Goal: Contribute content

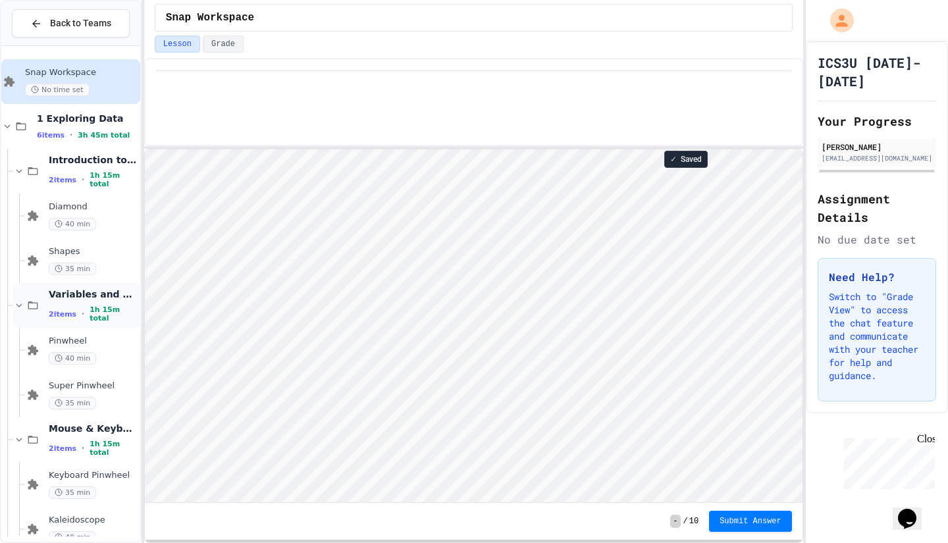
scroll to position [23, 0]
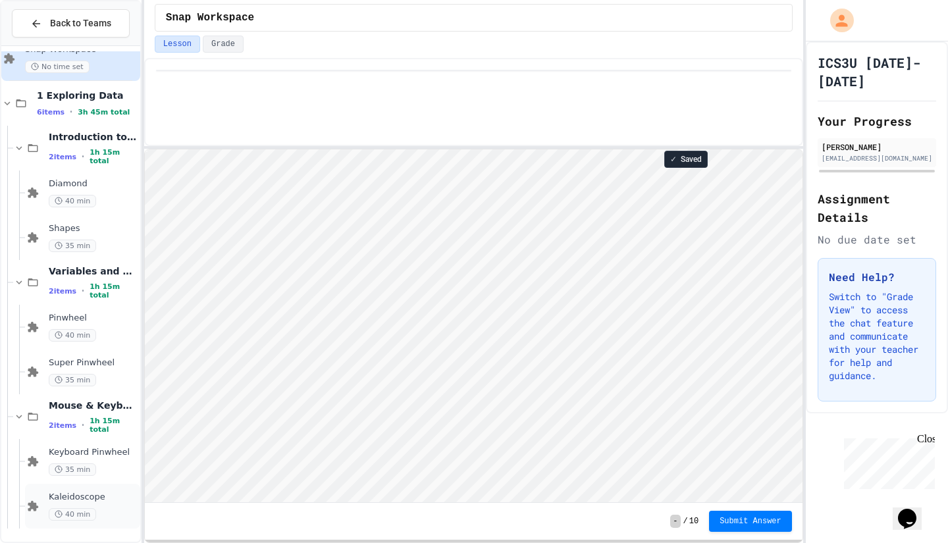
click at [111, 484] on div "Kaleidoscope 40 min" at bounding box center [82, 506] width 115 height 45
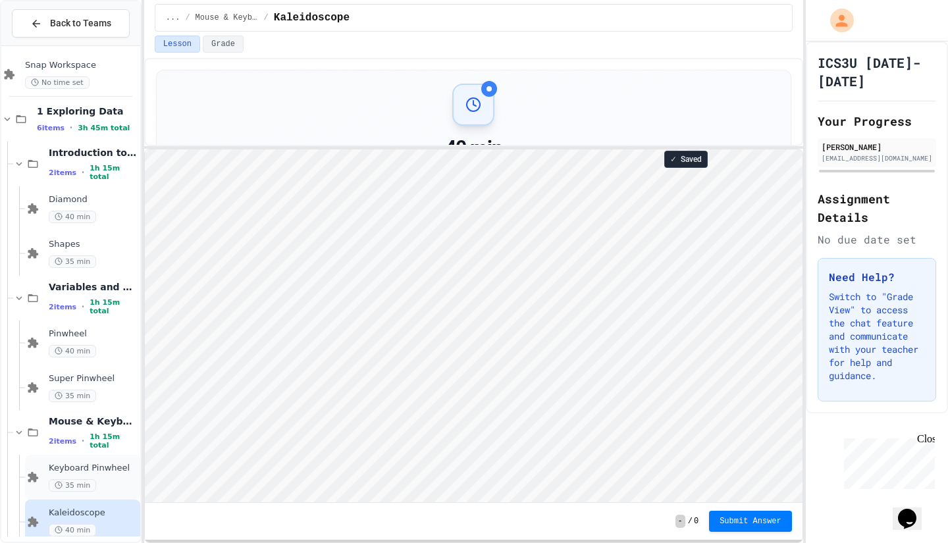
click at [91, 472] on span "Keyboard Pinwheel" at bounding box center [93, 468] width 89 height 11
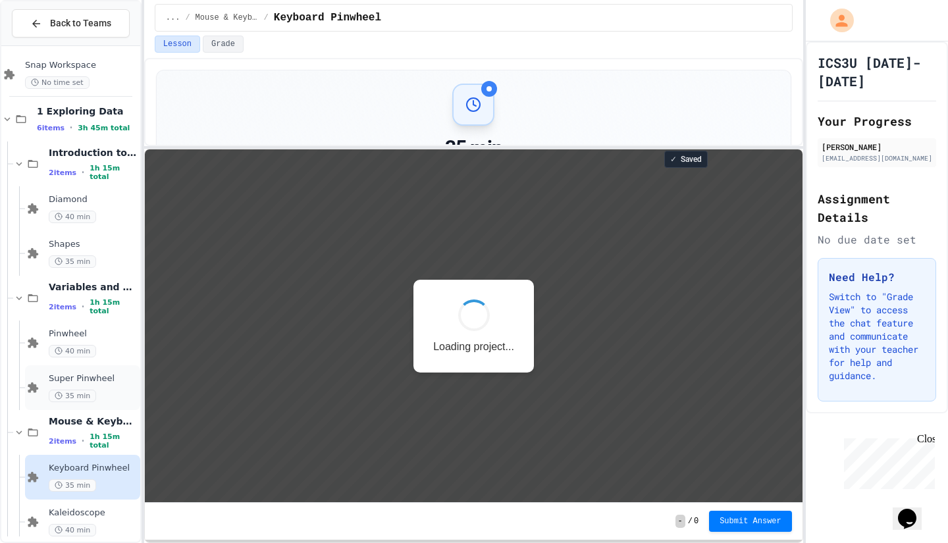
click at [97, 408] on div "Super Pinwheel 35 min" at bounding box center [82, 388] width 115 height 45
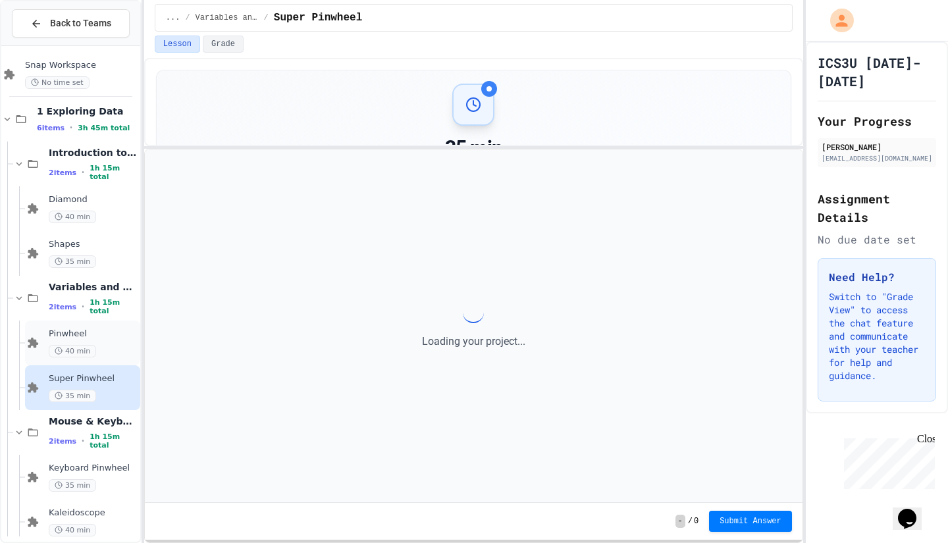
click at [94, 358] on div "40 min" at bounding box center [93, 351] width 89 height 13
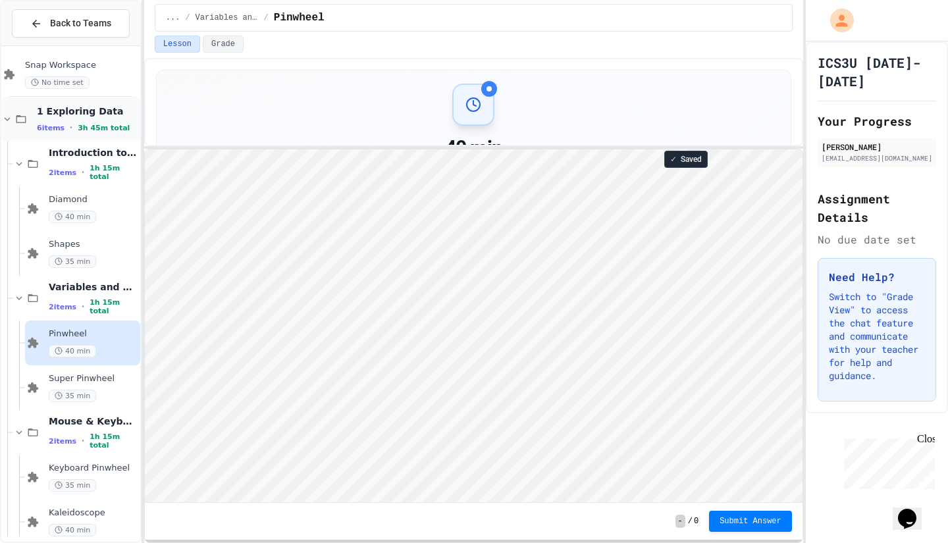
click at [10, 121] on icon at bounding box center [7, 119] width 12 height 12
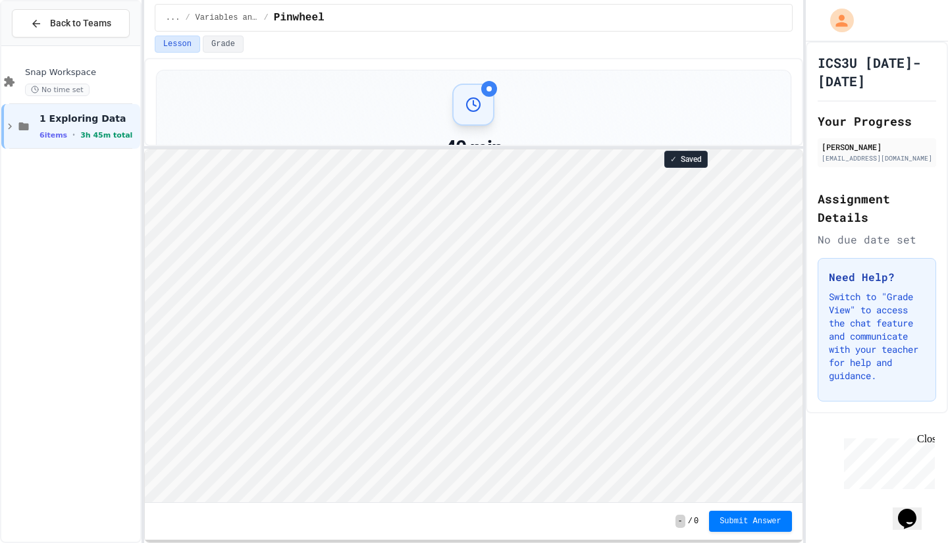
click at [10, 121] on icon at bounding box center [10, 127] width 12 height 12
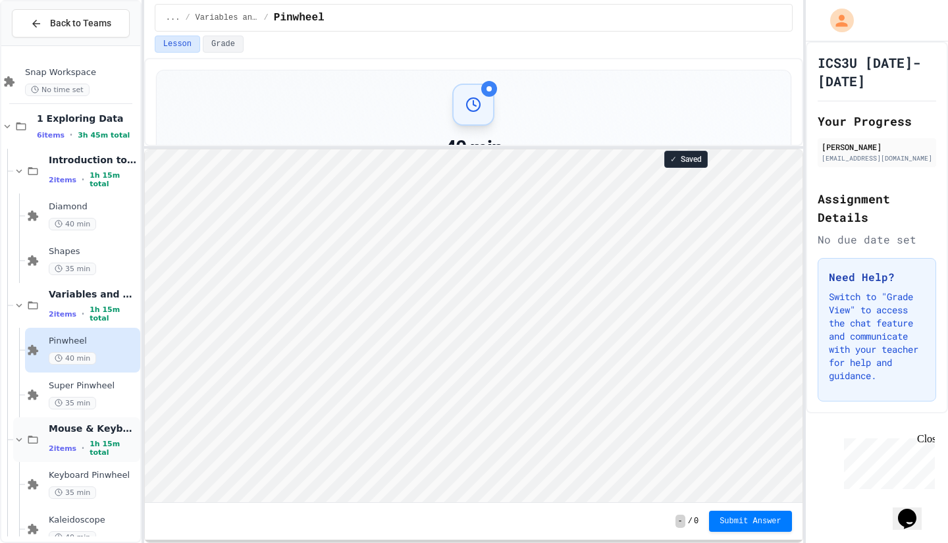
scroll to position [23, 0]
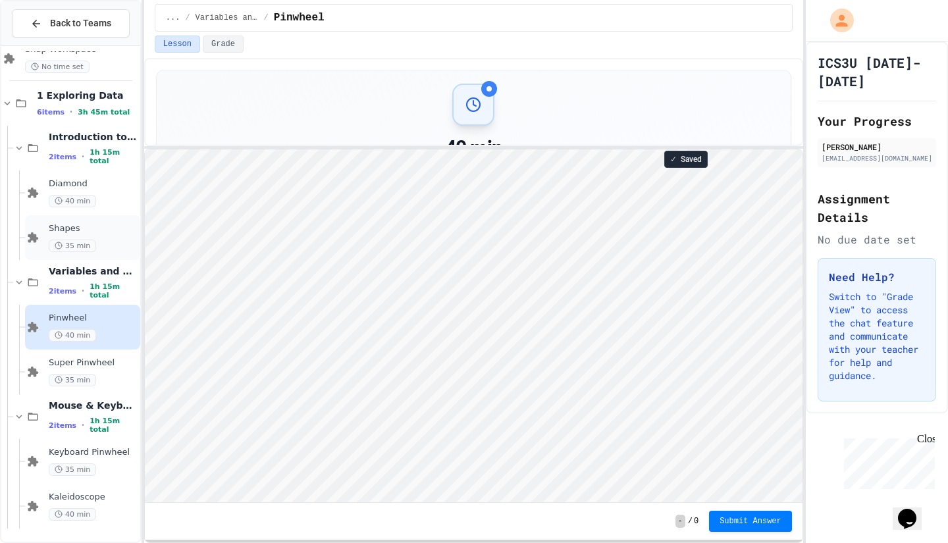
click at [71, 256] on div "Shapes 35 min" at bounding box center [82, 237] width 115 height 45
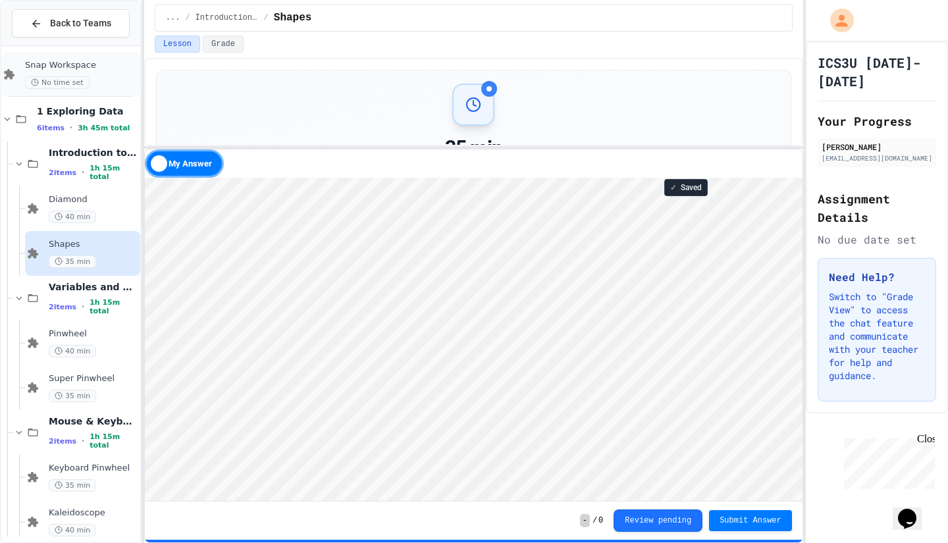
click at [97, 80] on div "No time set" at bounding box center [81, 82] width 113 height 13
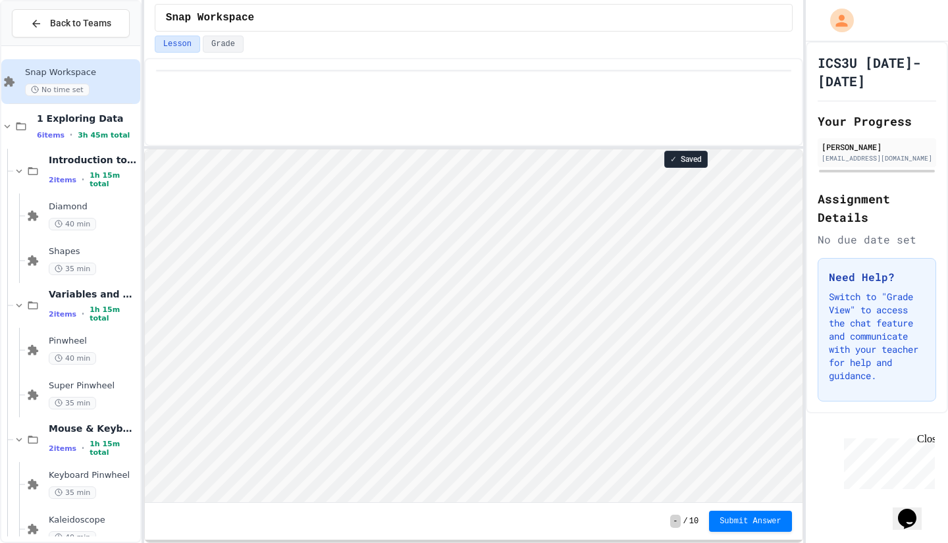
scroll to position [1, 0]
click at [780, 148] on div at bounding box center [473, 147] width 659 height 3
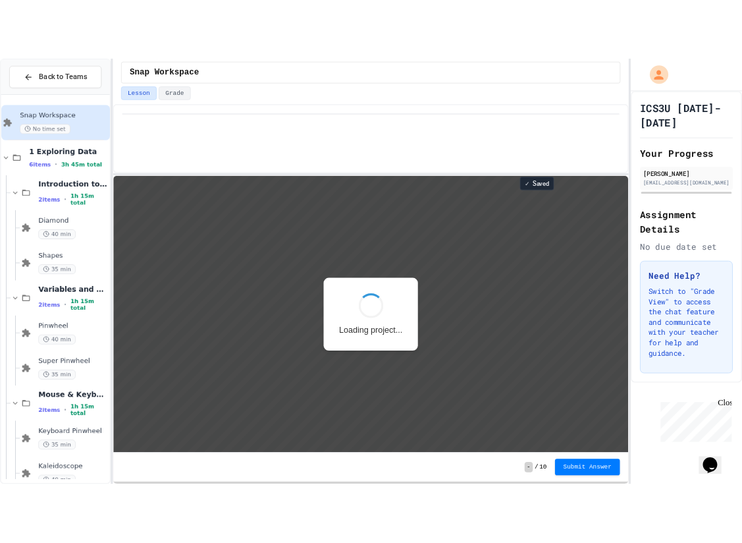
scroll to position [1, 0]
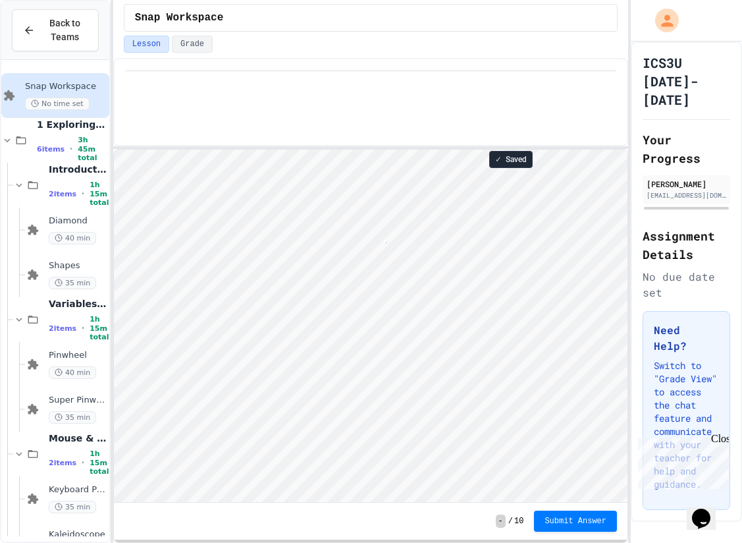
type textarea "*"
type textarea "**"
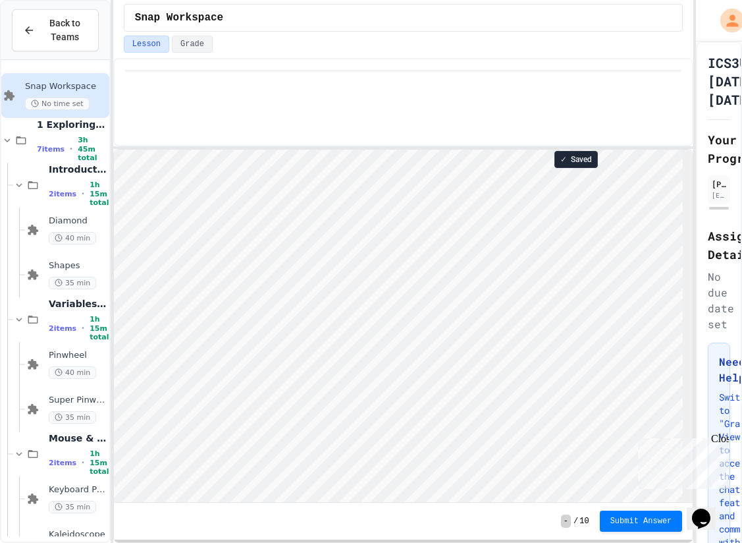
click at [717, 168] on div "Back to Teams Snap Workspace No time set 1 Exploring Data 7 items • 3h 45m tota…" at bounding box center [371, 271] width 742 height 543
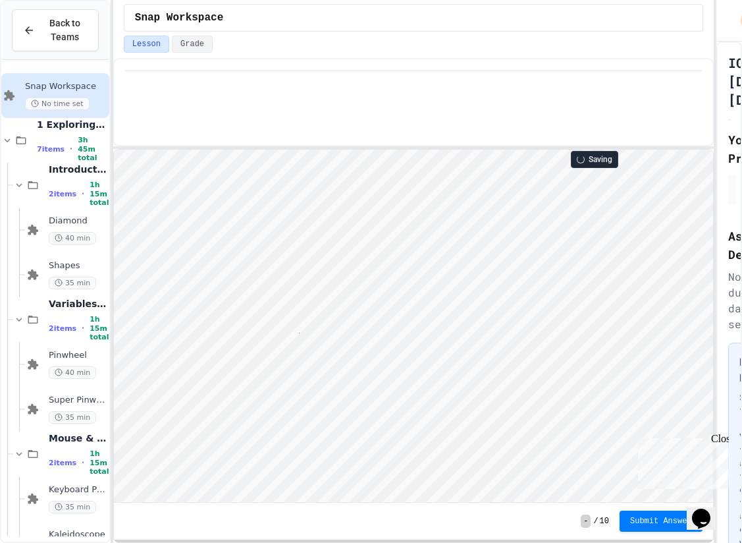
scroll to position [1, 2]
type textarea "*"
type textarea "*****"
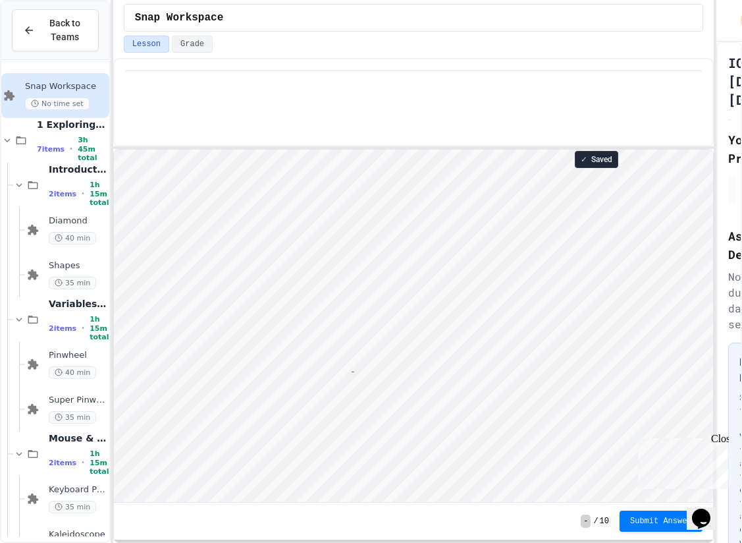
type textarea "*"
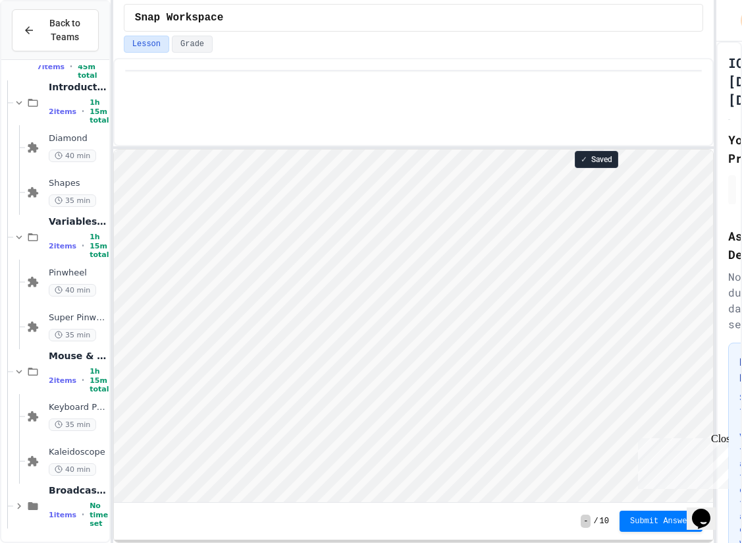
scroll to position [82, 0]
click at [53, 511] on span "1 items" at bounding box center [63, 515] width 28 height 9
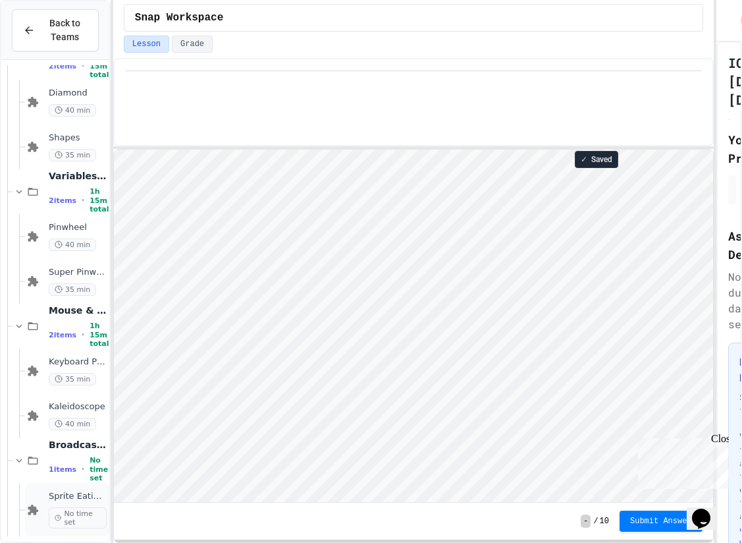
click at [26, 506] on icon at bounding box center [33, 510] width 16 height 12
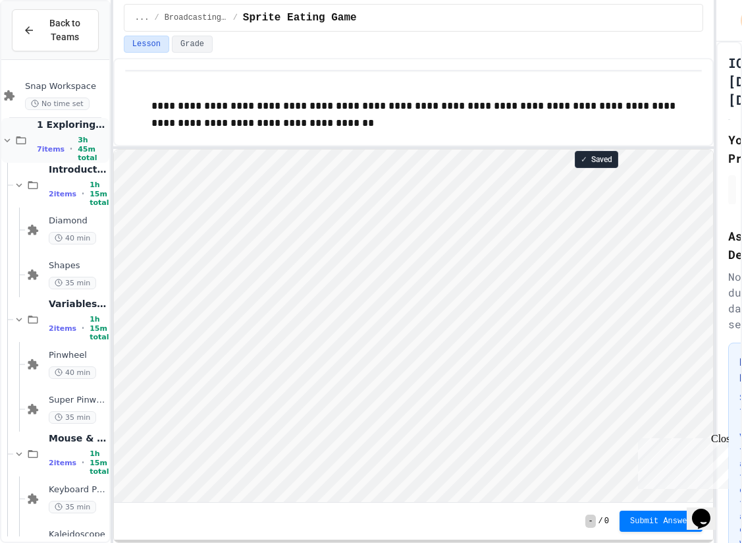
click at [83, 137] on div "1 Exploring Data 7 items • 3h 45m total" at bounding box center [72, 140] width 70 height 43
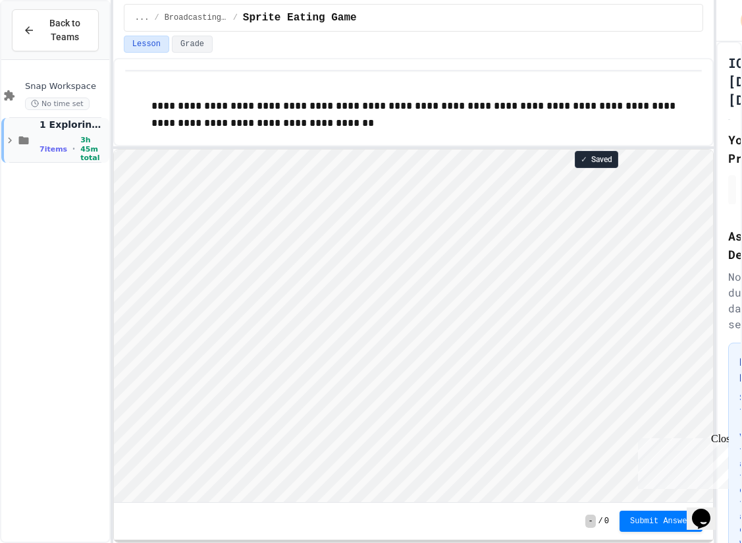
click at [72, 149] on div "7 items • 3h 45m total" at bounding box center [73, 149] width 67 height 26
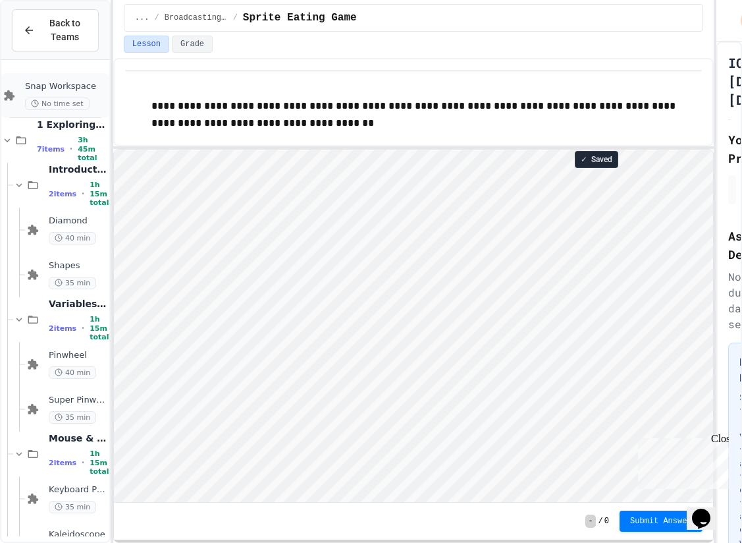
click at [70, 84] on span "Snap Workspace" at bounding box center [66, 86] width 82 height 11
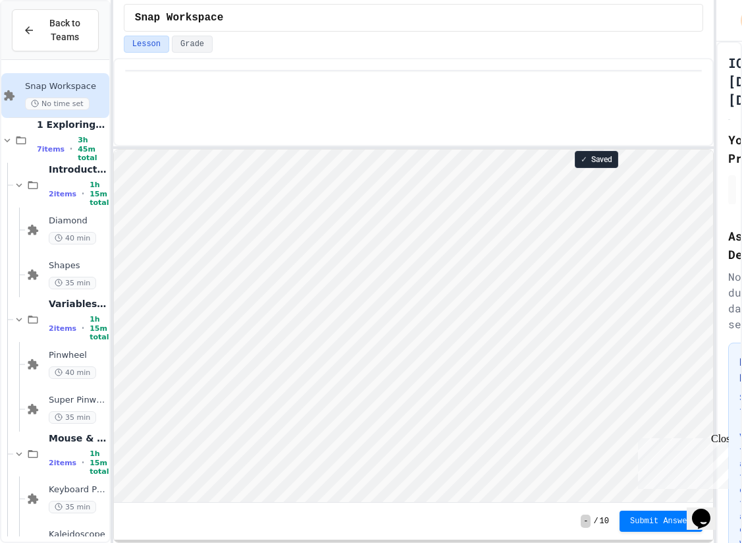
scroll to position [128, 0]
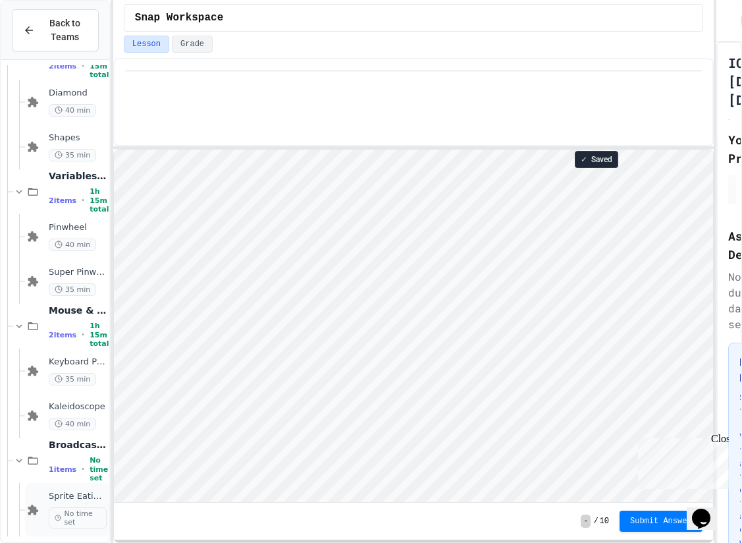
click at [42, 506] on div "Sprite Eating Game No time set" at bounding box center [67, 509] width 84 height 53
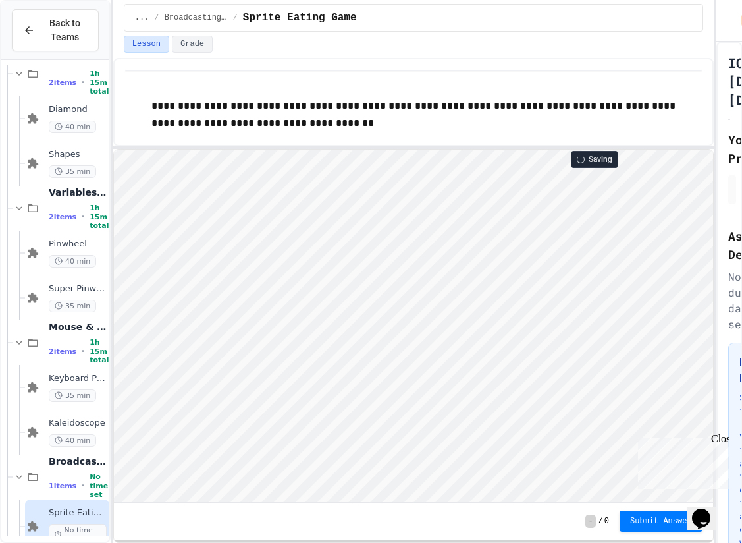
scroll to position [1, 0]
type textarea "********"
type textarea "*"
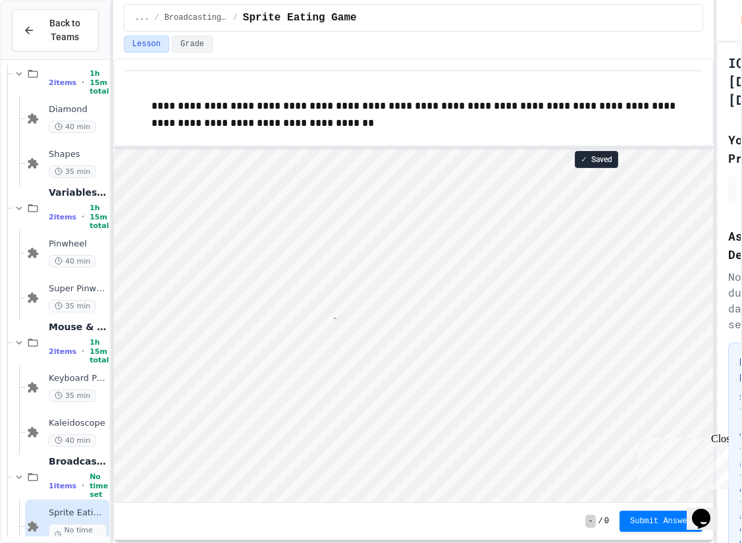
type textarea "*"
type textarea "**"
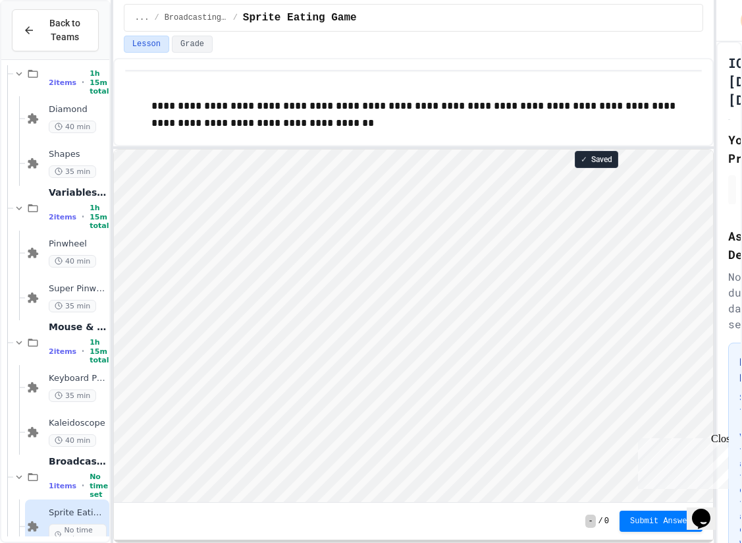
type textarea "**"
type textarea "*"
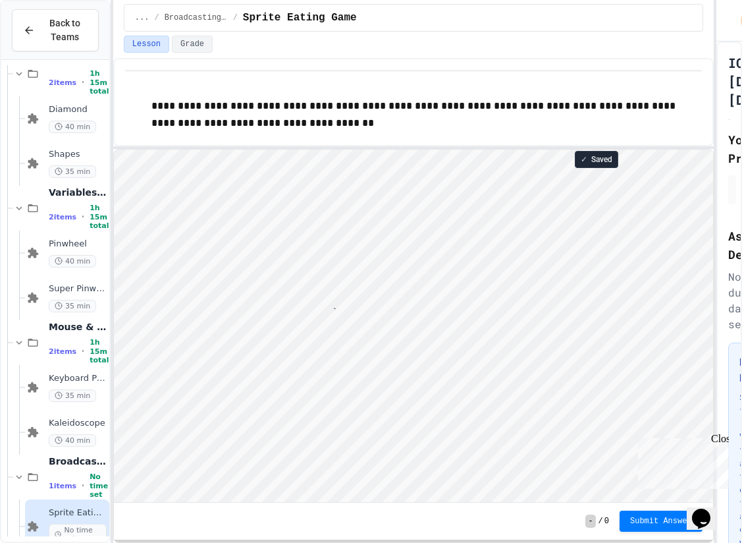
type textarea "*****"
click at [113, 149] on html "Loading project... ! Error Loading Project There was an error loading the proje…" at bounding box center [412, 149] width 599 height 0
type textarea "*"
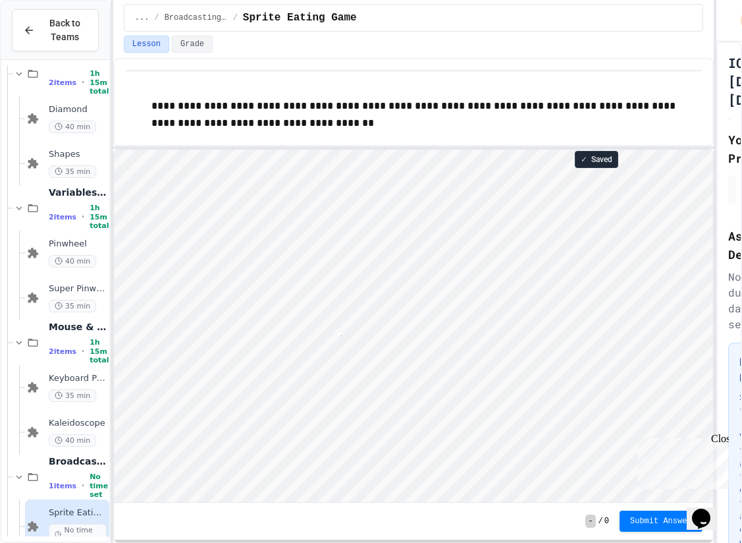
scroll to position [1, 2]
type textarea "*"
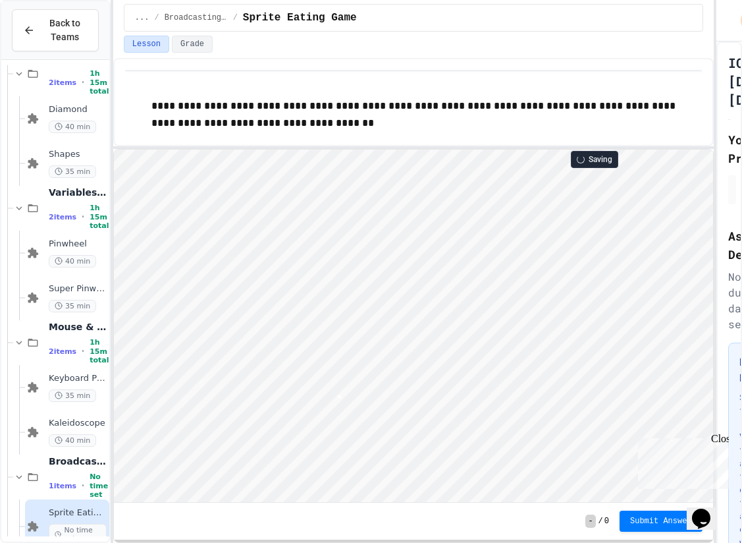
type textarea "*"
type textarea "**"
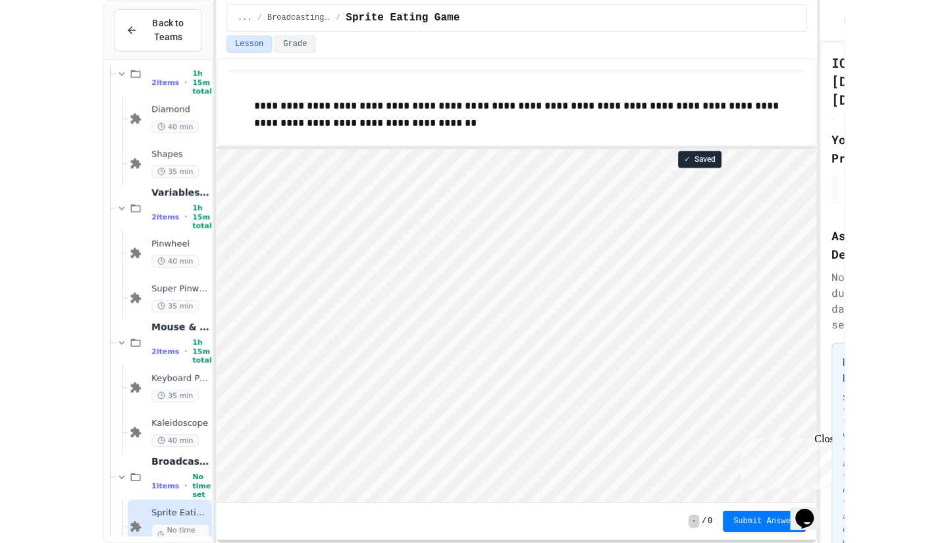
scroll to position [1, 0]
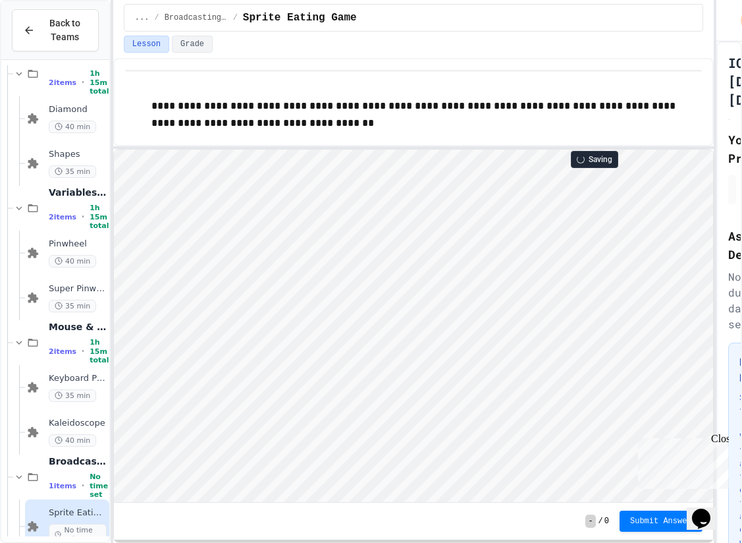
type textarea "**"
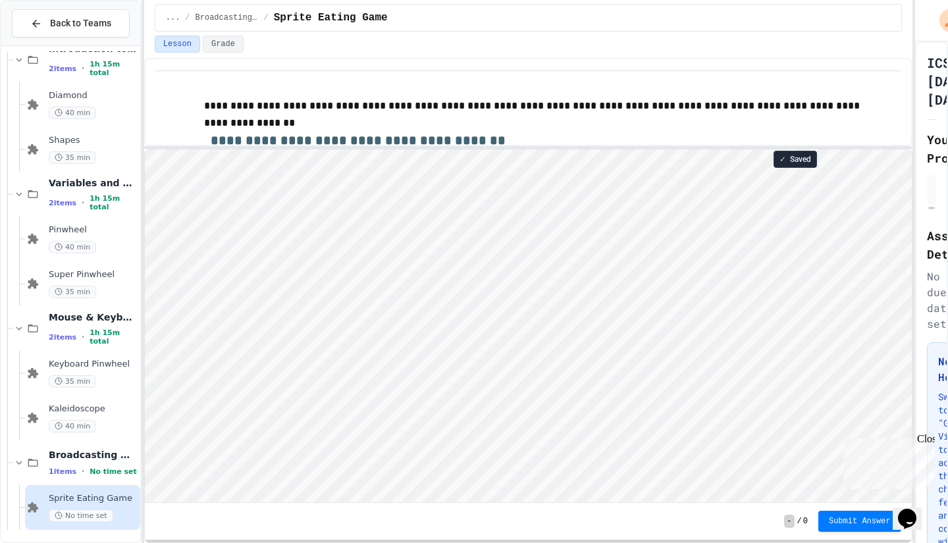
click at [912, 382] on div "**********" at bounding box center [474, 271] width 948 height 543
type textarea "**"
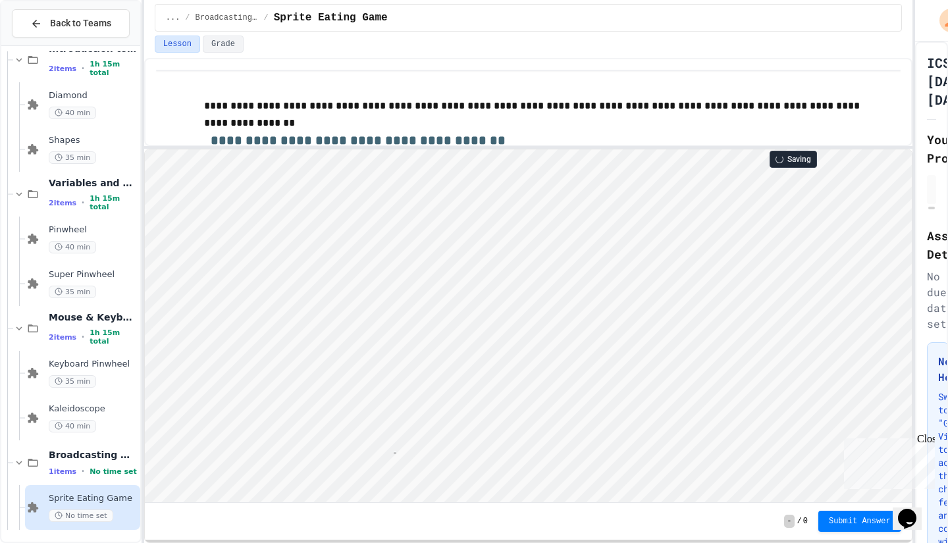
type textarea "*"
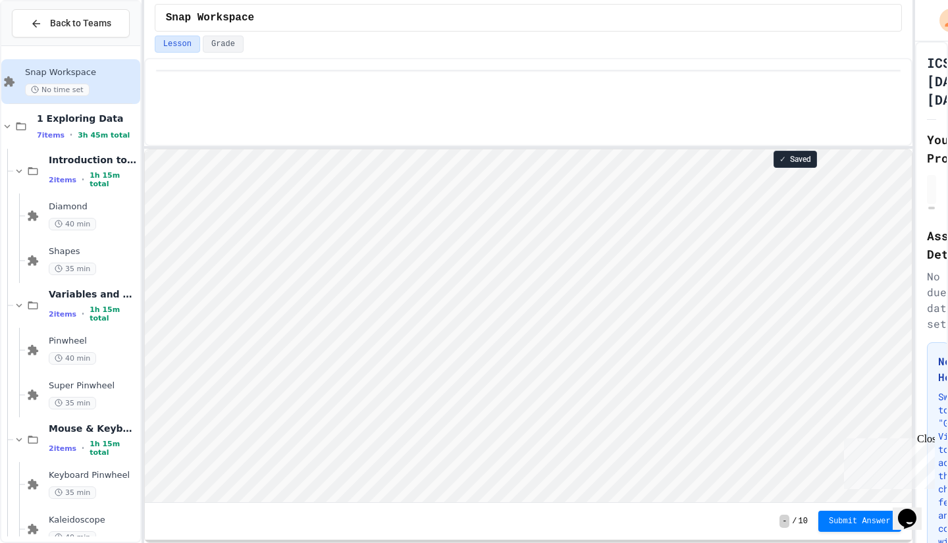
scroll to position [113, 0]
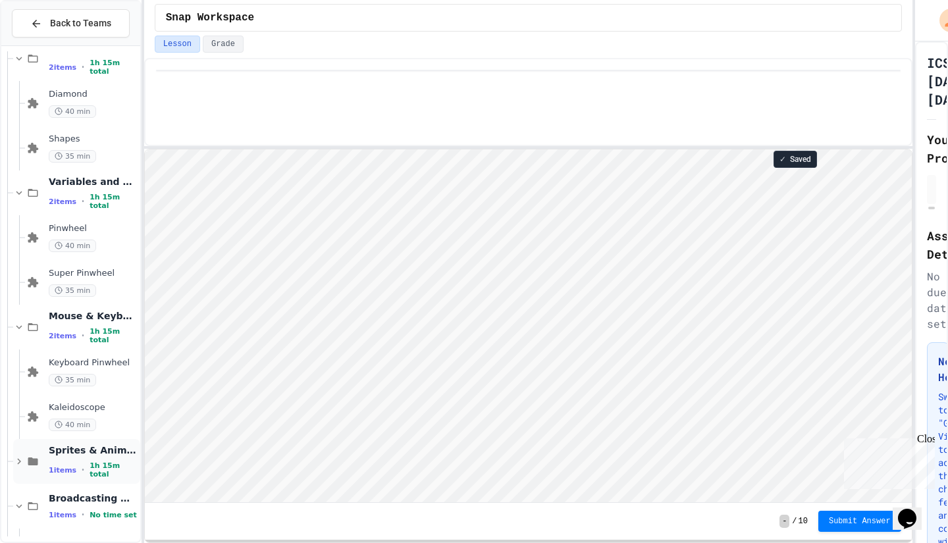
click at [55, 468] on span "1 items" at bounding box center [63, 470] width 28 height 9
click at [47, 499] on div "Sprite Clicking Game 1h 15m" at bounding box center [82, 506] width 115 height 45
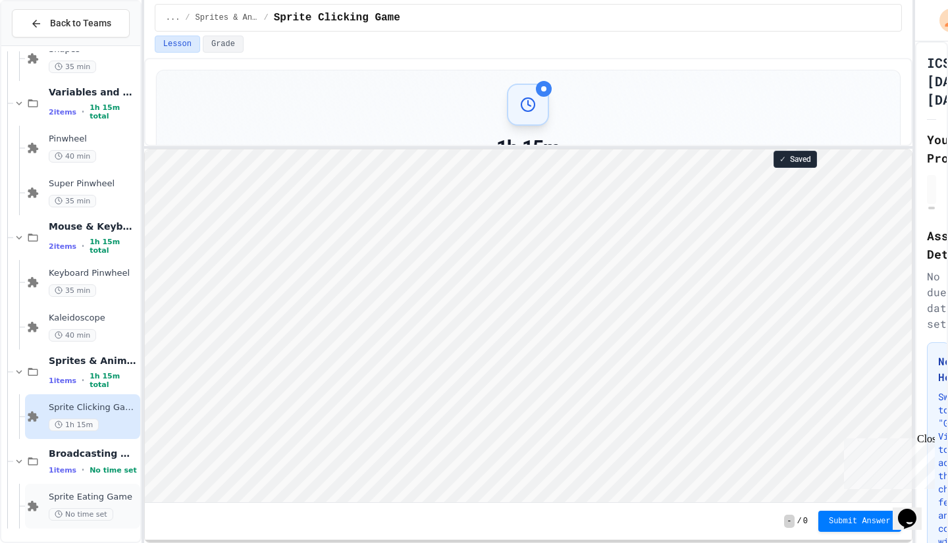
click at [90, 503] on div "Sprite Eating Game No time set" at bounding box center [93, 506] width 89 height 29
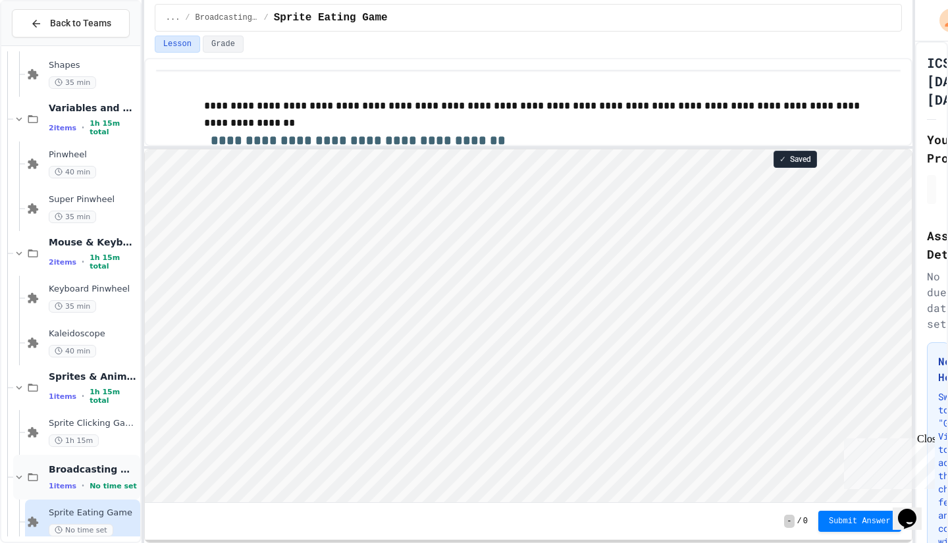
scroll to position [1, 0]
click at [105, 423] on span "Sprite Clicking Game" at bounding box center [93, 423] width 89 height 11
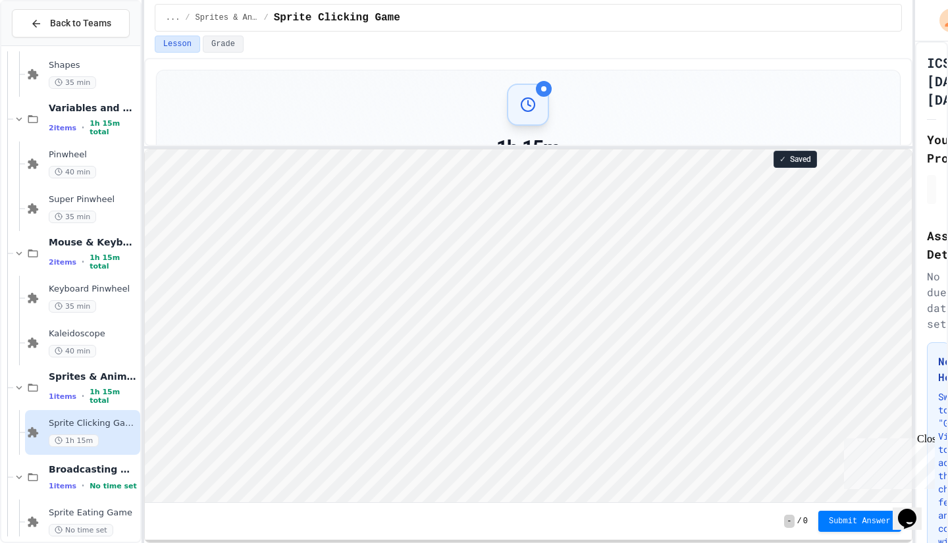
scroll to position [1, 0]
type textarea "*"
type textarea "*****"
type textarea "*"
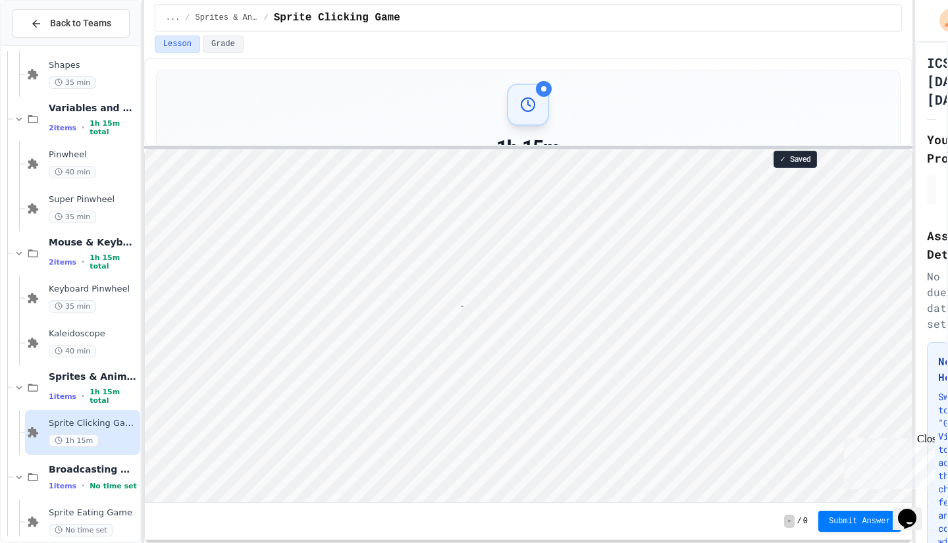
type textarea "*"
type textarea "***"
type textarea "*"
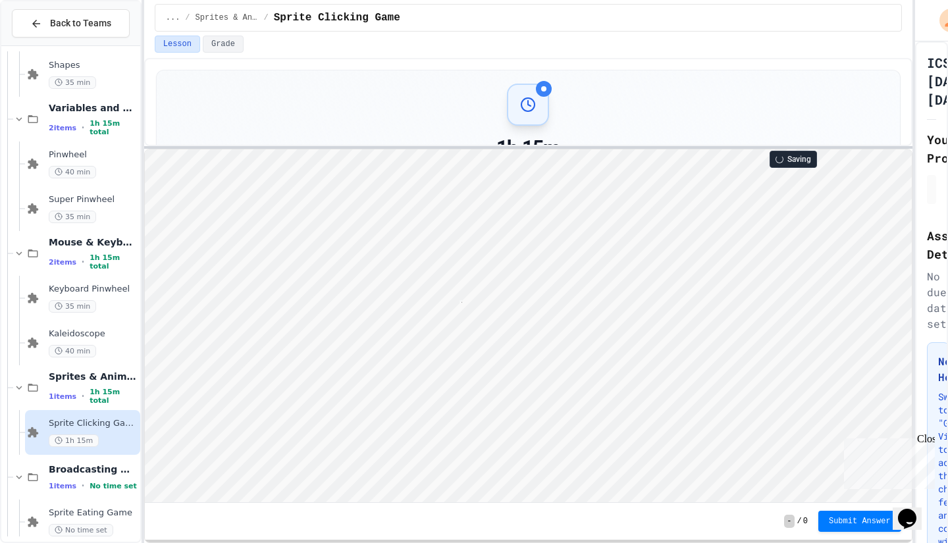
scroll to position [1, 2]
type textarea "*"
type textarea "**"
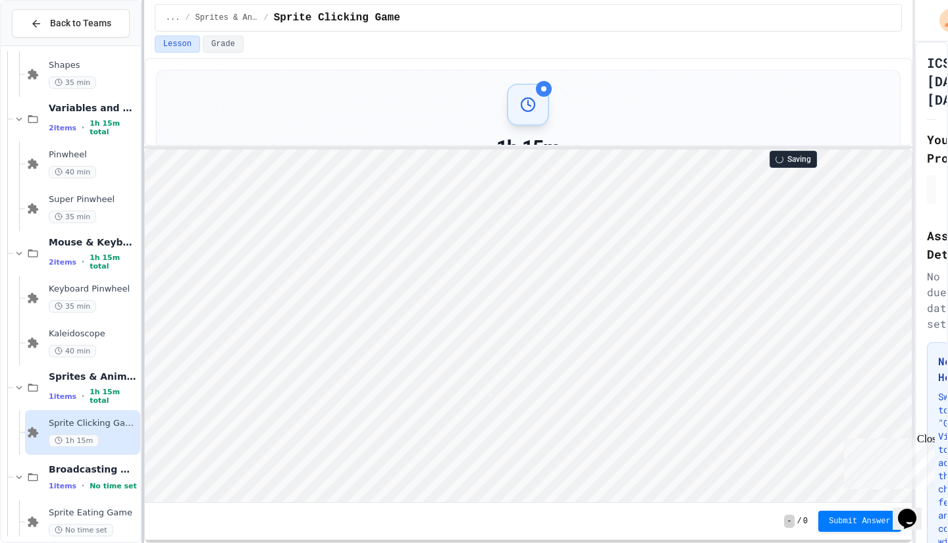
scroll to position [1, 2]
type textarea "*"
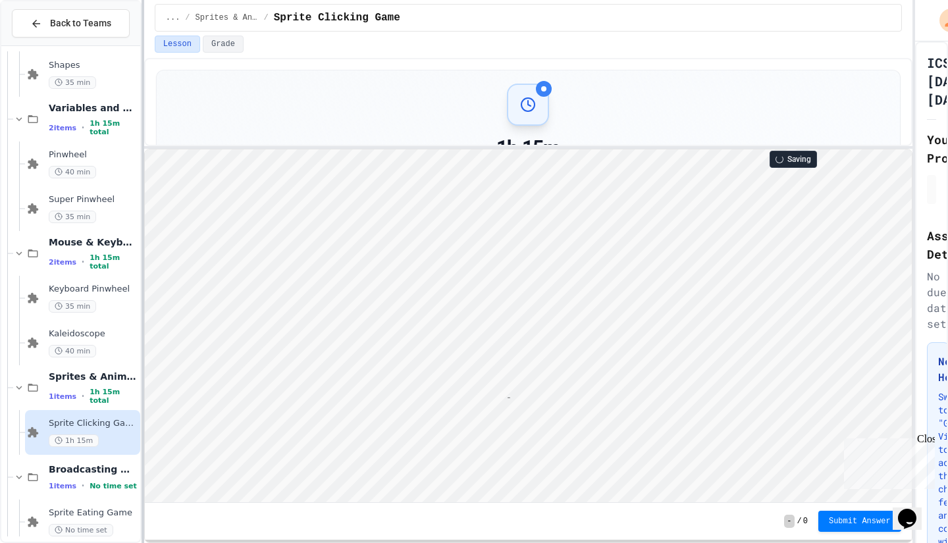
type textarea "*"
